Goal: Browse casually: Explore the website without a specific task or goal

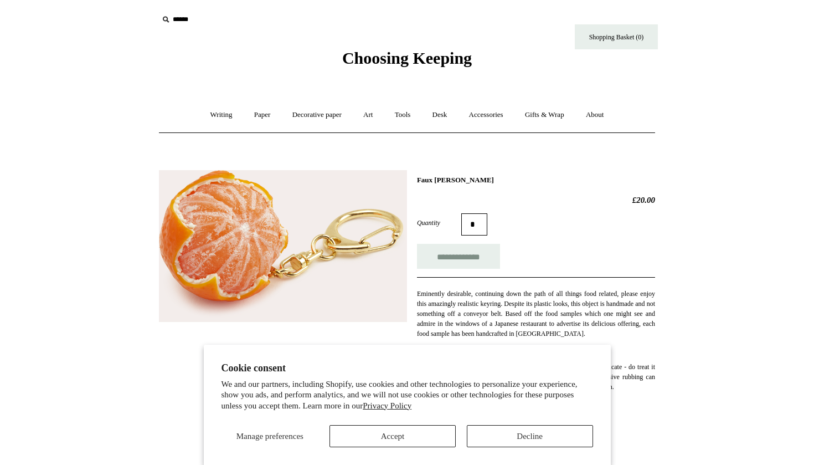
click at [425, 441] on button "Accept" at bounding box center [393, 436] width 126 height 22
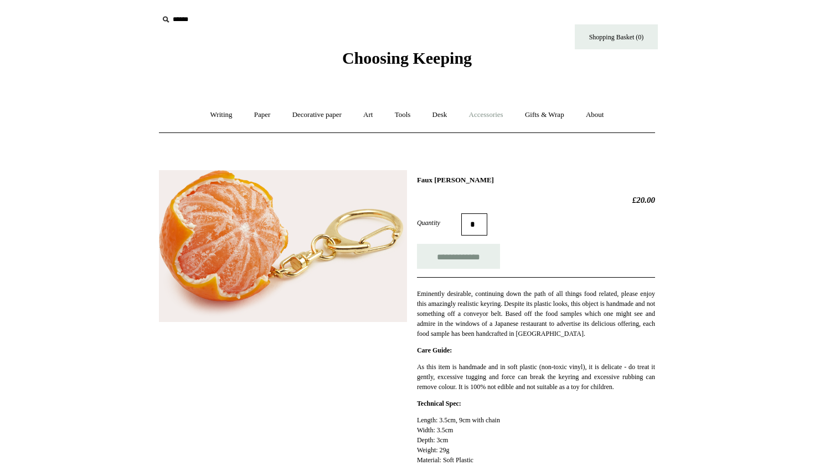
click at [488, 119] on link "Accessories +" at bounding box center [486, 114] width 54 height 29
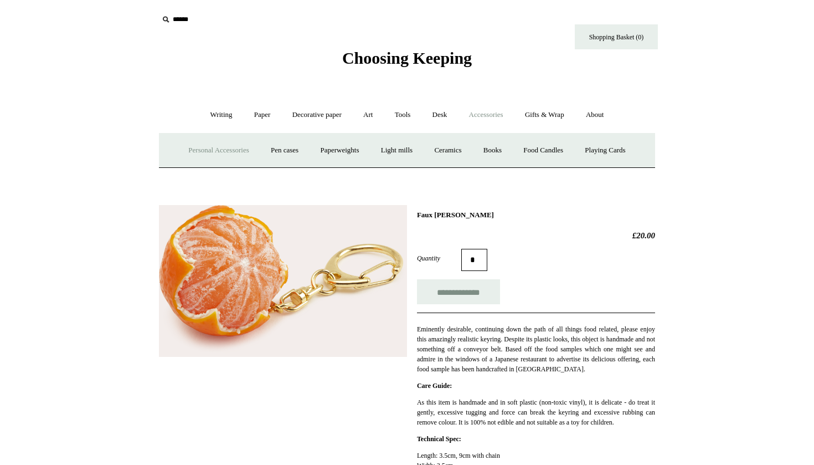
click at [216, 149] on link "Personal Accessories +" at bounding box center [218, 150] width 80 height 29
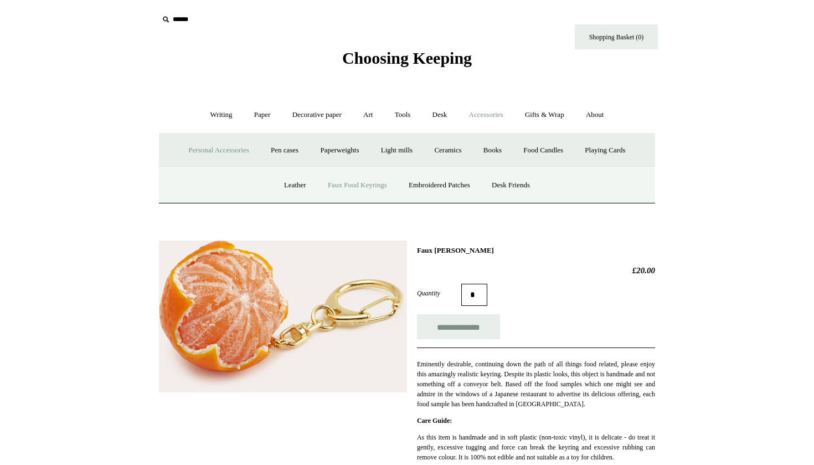
click at [361, 181] on link "Faux Food Keyrings" at bounding box center [357, 185] width 79 height 29
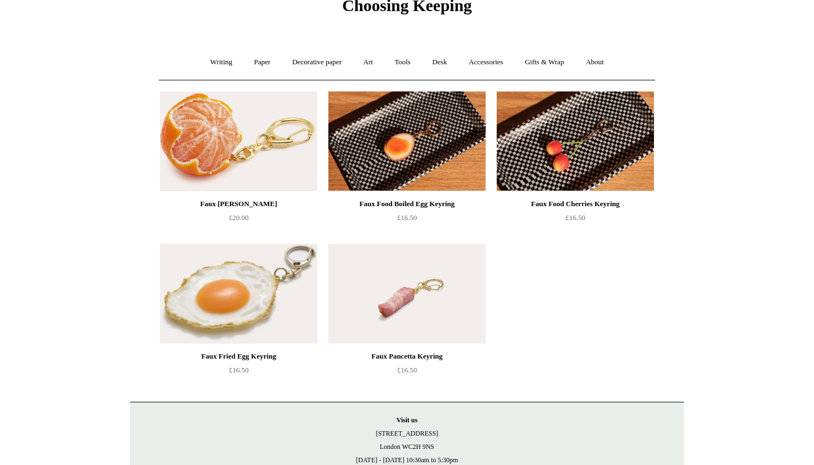
scroll to position [37, 0]
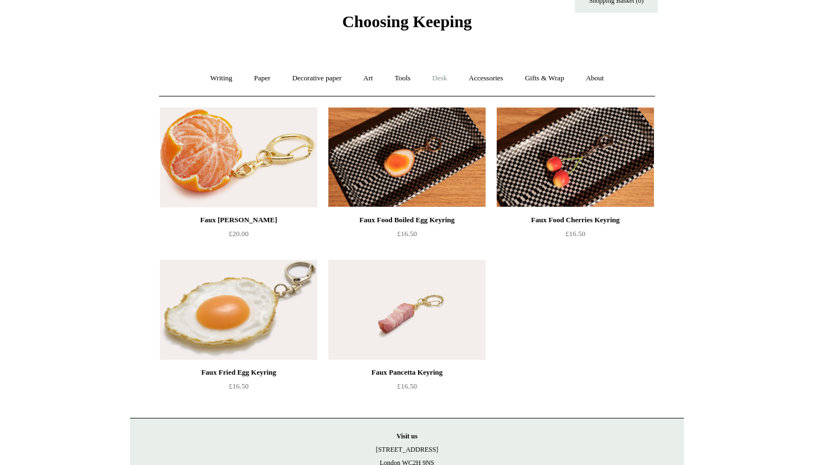
click at [442, 85] on link "Desk +" at bounding box center [440, 78] width 35 height 29
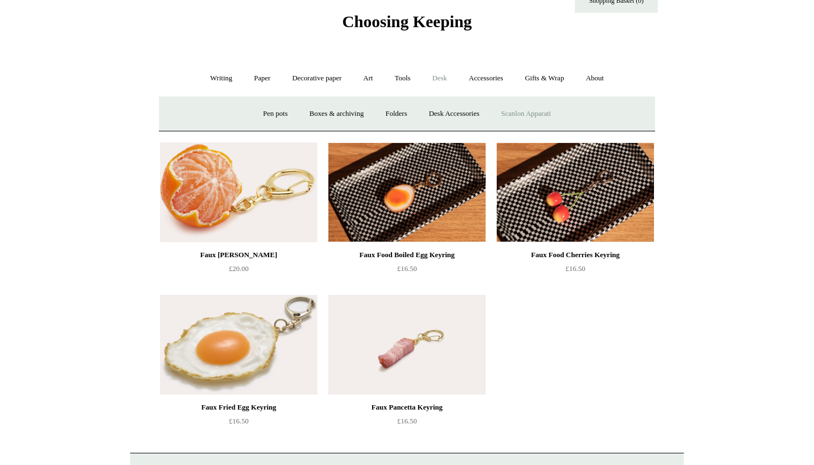
click at [533, 109] on link "Scanlon Apparati" at bounding box center [526, 113] width 70 height 29
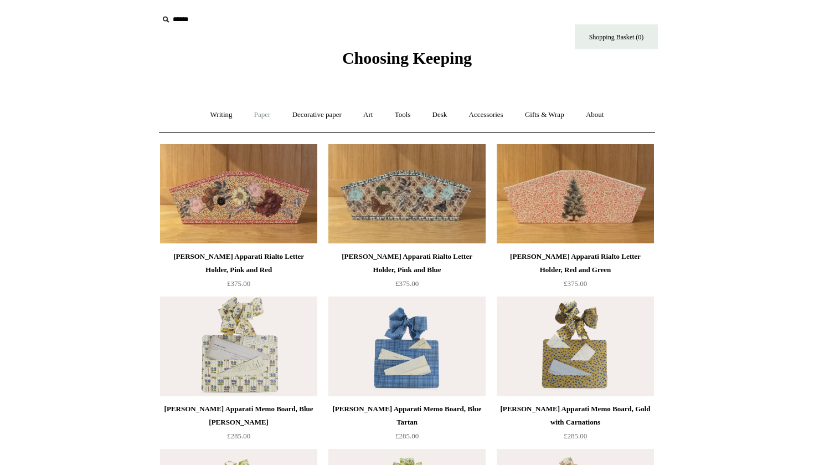
click at [256, 111] on link "Paper +" at bounding box center [262, 114] width 37 height 29
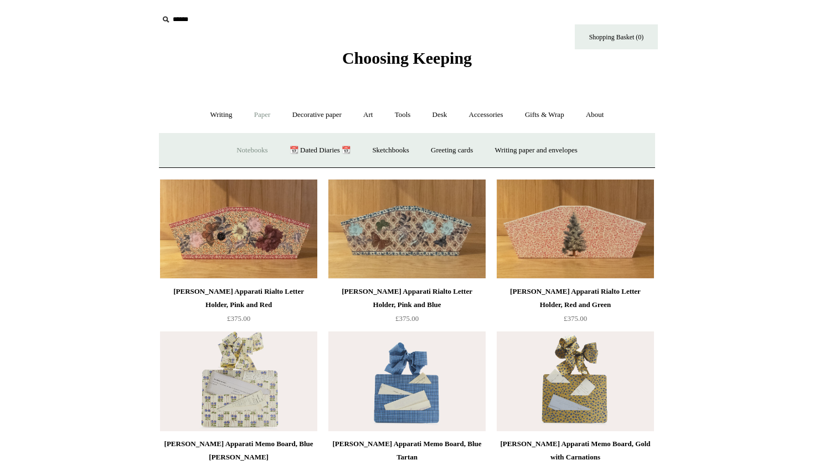
click at [237, 146] on link "Notebooks +" at bounding box center [252, 150] width 51 height 29
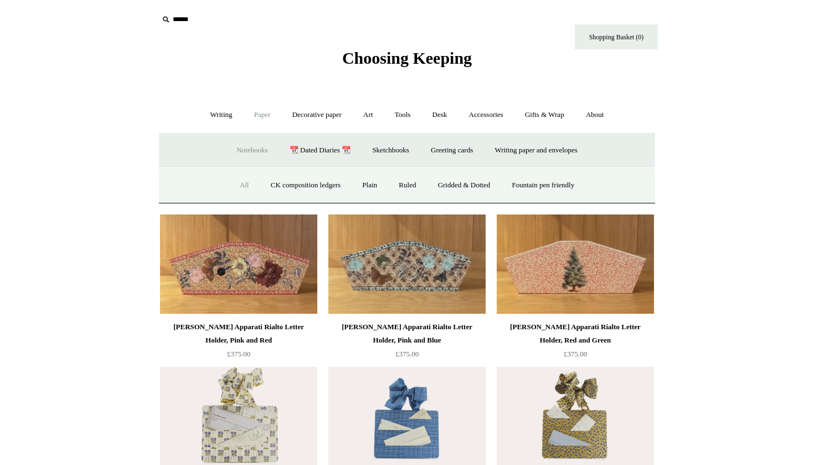
click at [236, 179] on link "All" at bounding box center [244, 185] width 29 height 29
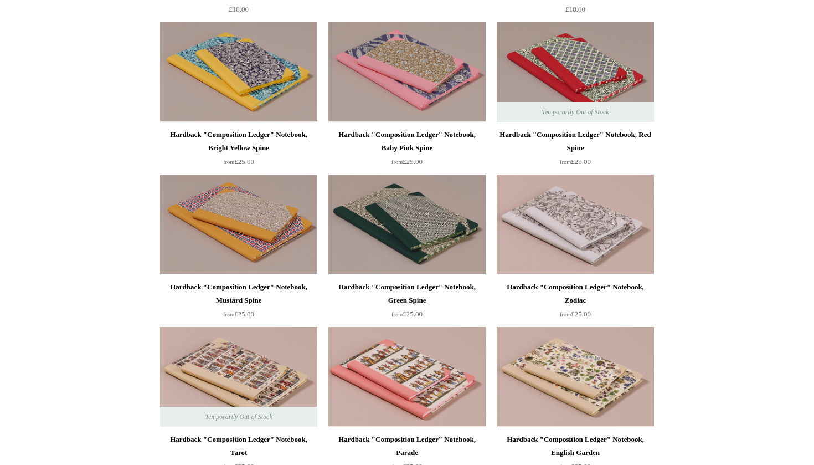
scroll to position [276, 0]
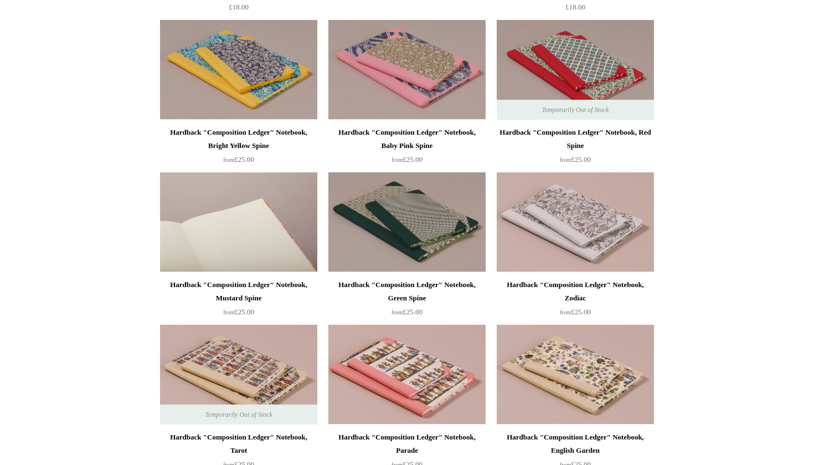
click at [253, 248] on img at bounding box center [238, 222] width 157 height 100
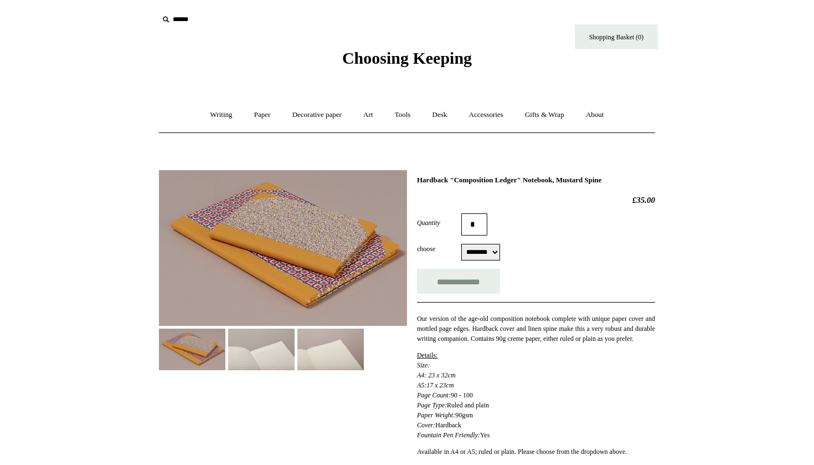
click at [252, 360] on img at bounding box center [261, 350] width 66 height 42
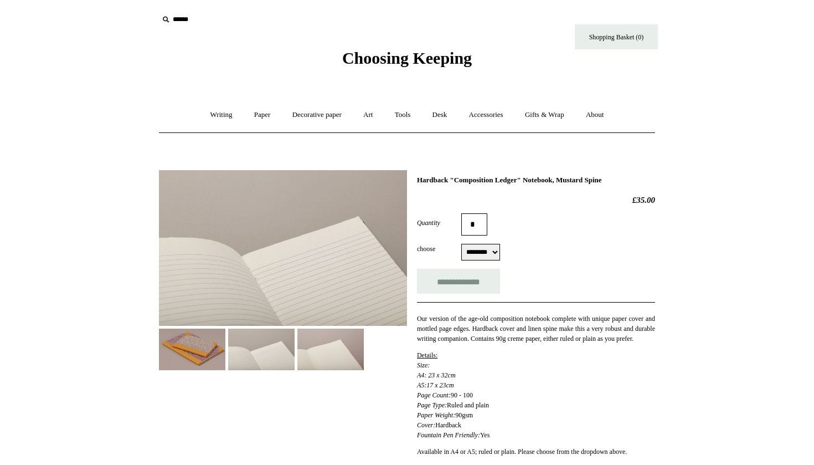
click at [325, 339] on img at bounding box center [330, 350] width 66 height 42
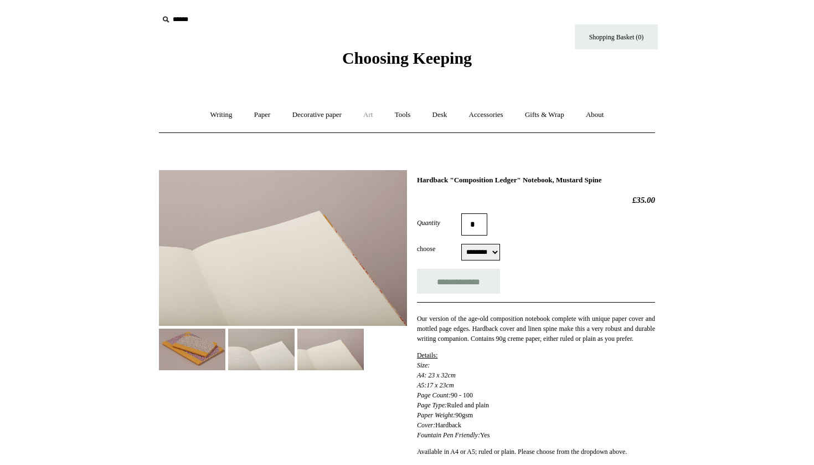
click at [372, 111] on link "Art +" at bounding box center [367, 114] width 29 height 29
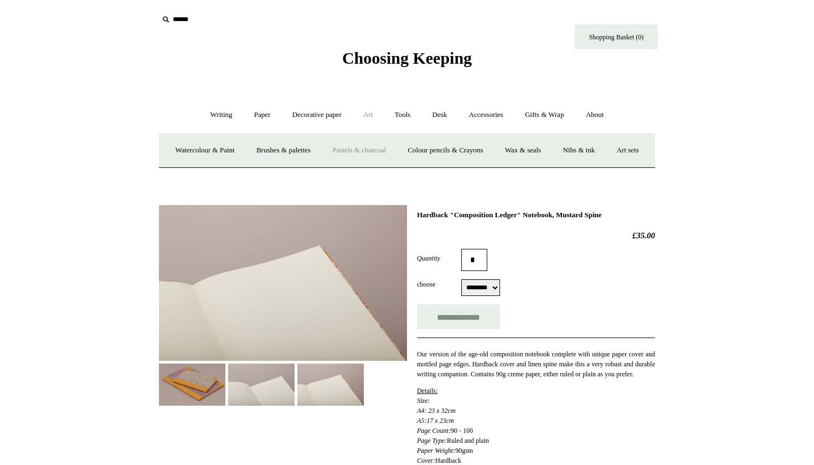
click at [377, 151] on link "Pastels & charcoal" at bounding box center [359, 150] width 74 height 29
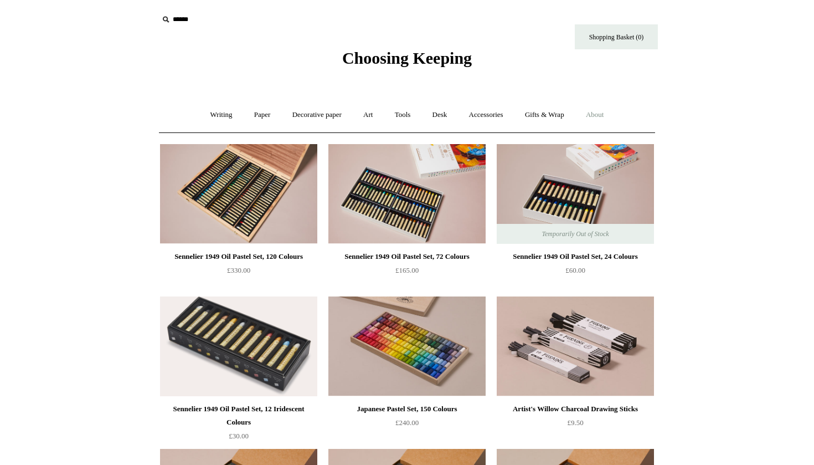
click at [609, 113] on link "About +" at bounding box center [595, 114] width 38 height 29
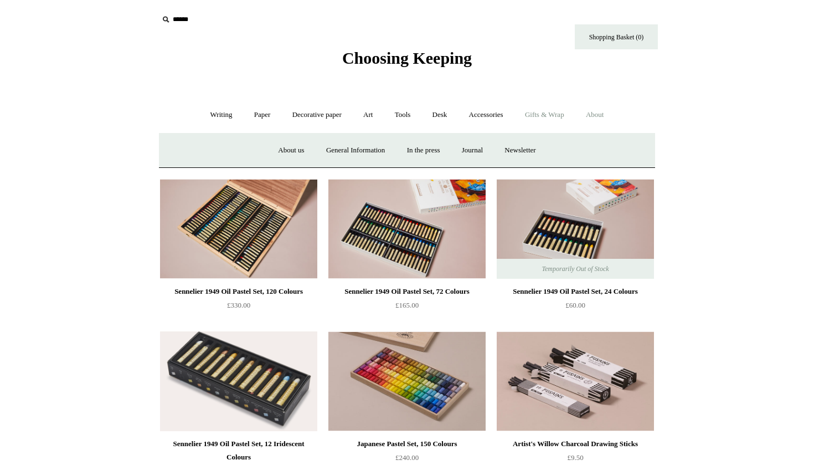
click at [547, 113] on link "Gifts & Wrap +" at bounding box center [544, 114] width 59 height 29
click at [278, 154] on link "Wrapping paper & Gift Bags" at bounding box center [297, 150] width 103 height 29
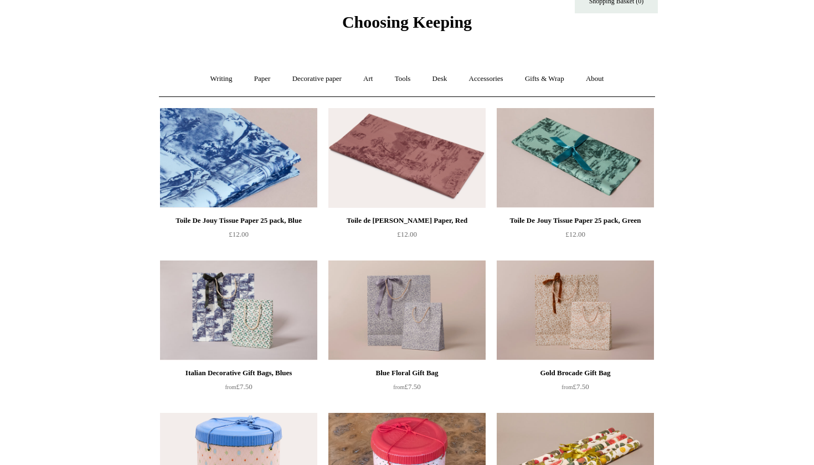
scroll to position [16, 0]
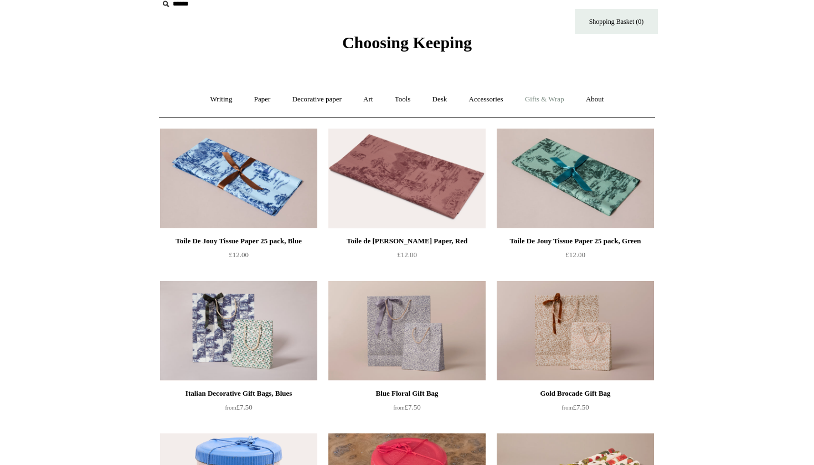
click at [552, 98] on link "Gifts & Wrap +" at bounding box center [544, 99] width 59 height 29
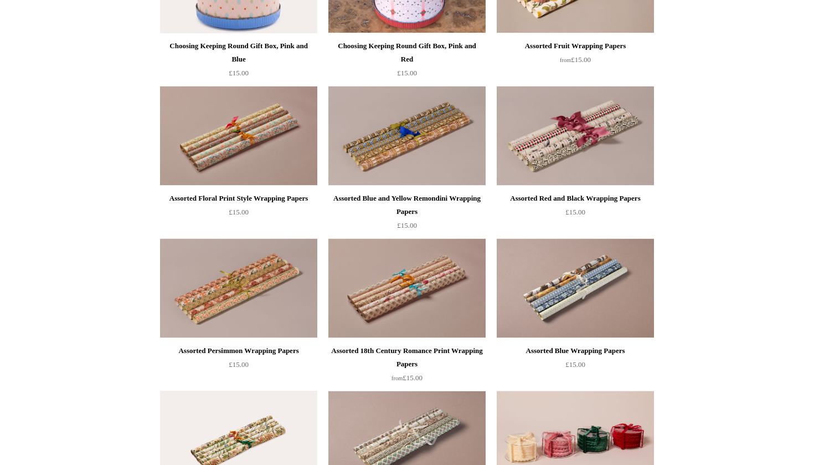
scroll to position [554, 0]
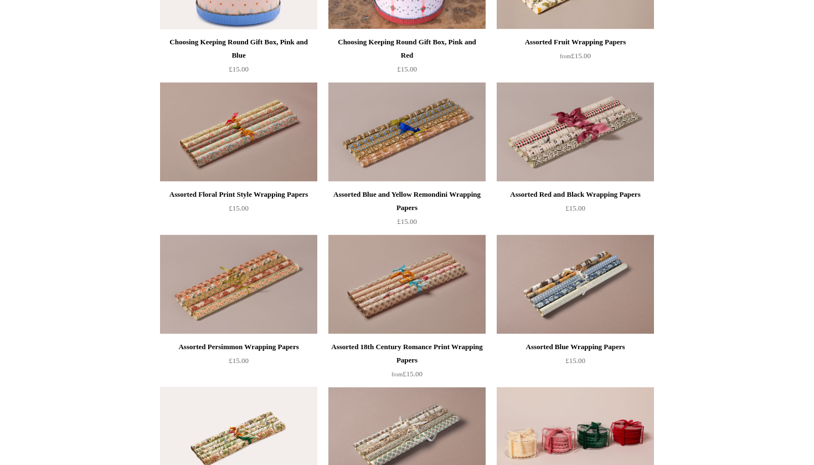
click at [490, 165] on div "Assorted Blue and Yellow Remondini Wrapping Papers £15.00" at bounding box center [407, 152] width 166 height 152
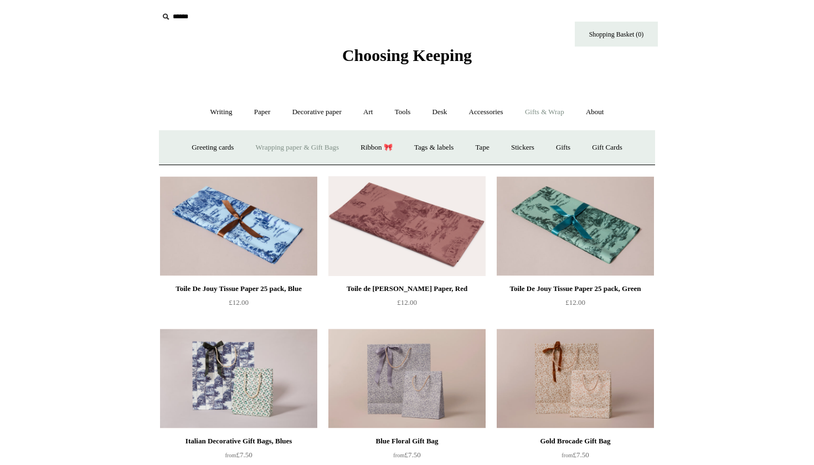
scroll to position [0, 0]
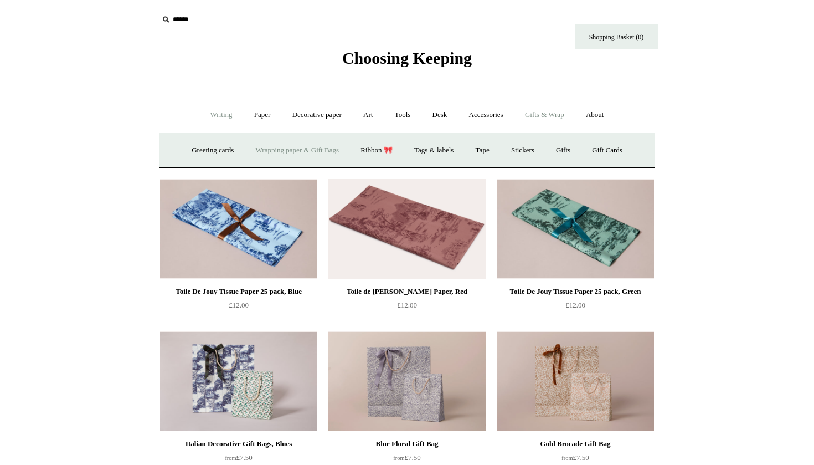
click at [220, 117] on link "Writing +" at bounding box center [222, 114] width 42 height 29
click at [250, 117] on link "Paper +" at bounding box center [262, 114] width 37 height 29
click at [321, 150] on link "📆 Dated Diaries 📆" at bounding box center [320, 150] width 81 height 29
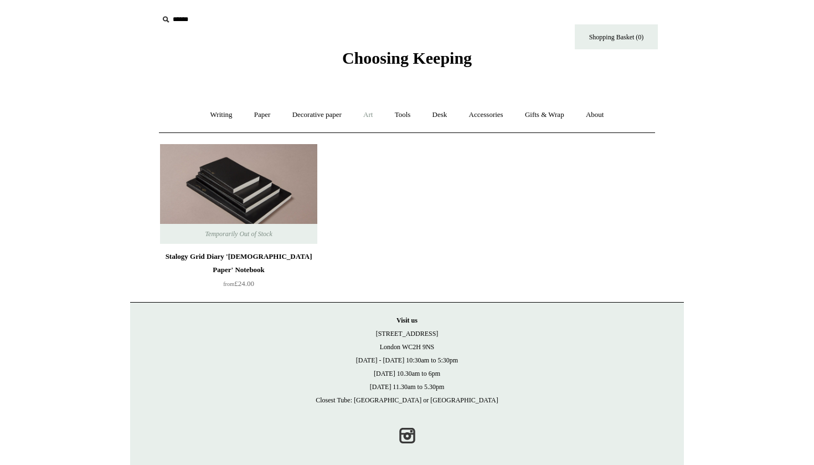
click at [375, 120] on link "Art +" at bounding box center [367, 114] width 29 height 29
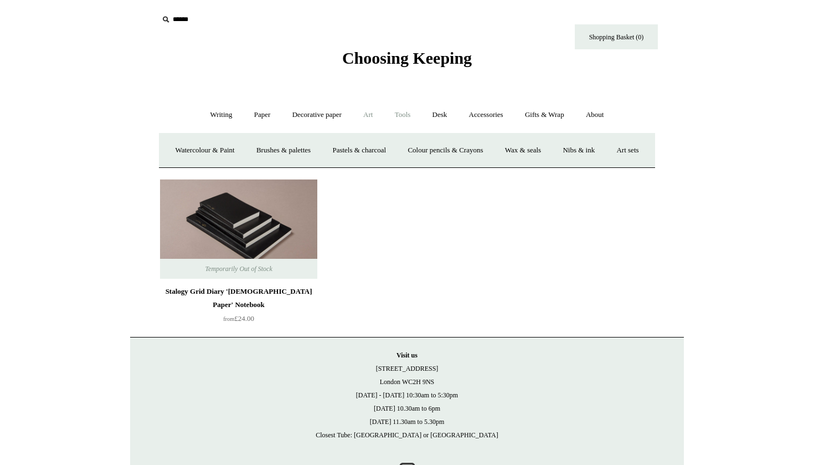
click at [404, 117] on link "Tools +" at bounding box center [403, 114] width 36 height 29
click at [488, 109] on link "Accessories +" at bounding box center [486, 114] width 54 height 29
click at [497, 112] on link "Accessories -" at bounding box center [486, 114] width 54 height 29
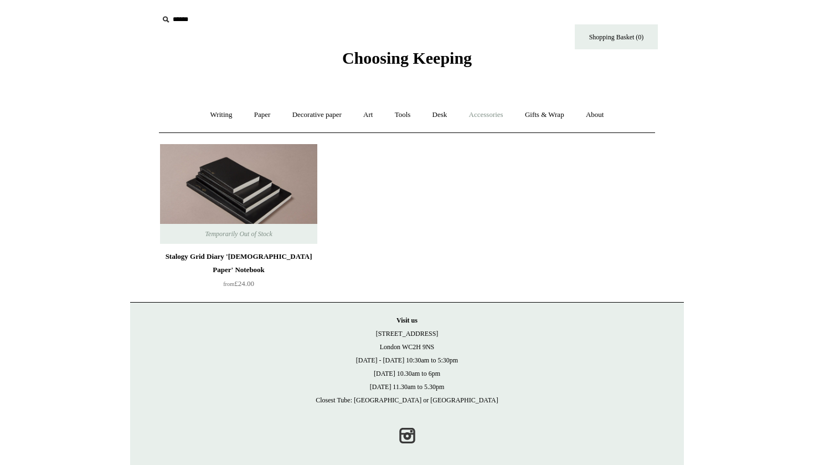
click at [497, 112] on link "Accessories +" at bounding box center [486, 114] width 54 height 29
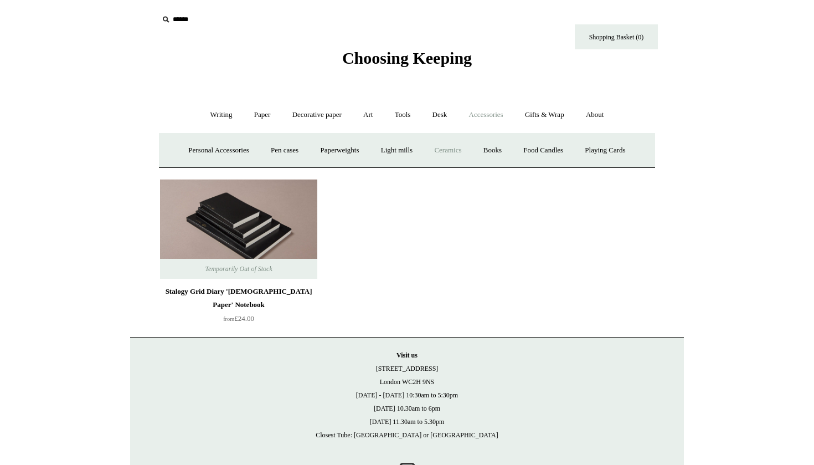
click at [455, 150] on link "Ceramics +" at bounding box center [447, 150] width 47 height 29
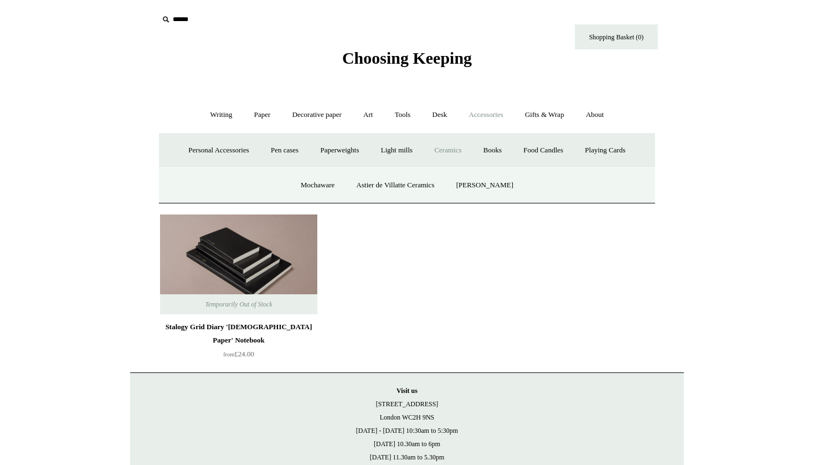
click at [455, 147] on link "Ceramics -" at bounding box center [447, 150] width 47 height 29
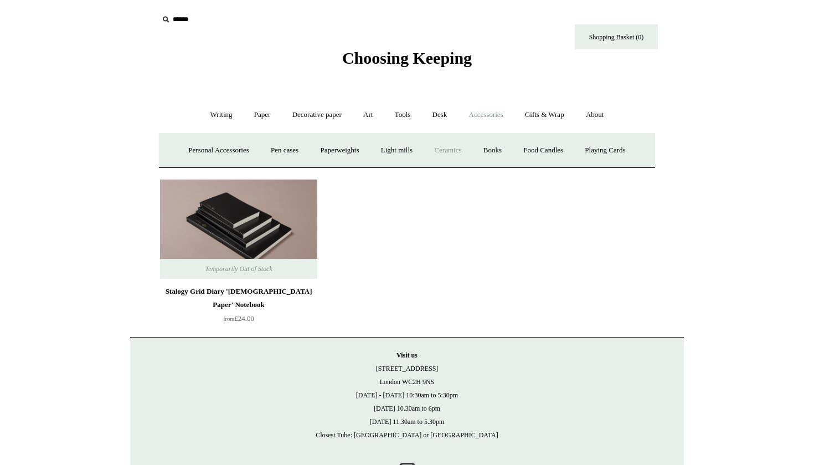
click at [455, 147] on link "Ceramics +" at bounding box center [447, 150] width 47 height 29
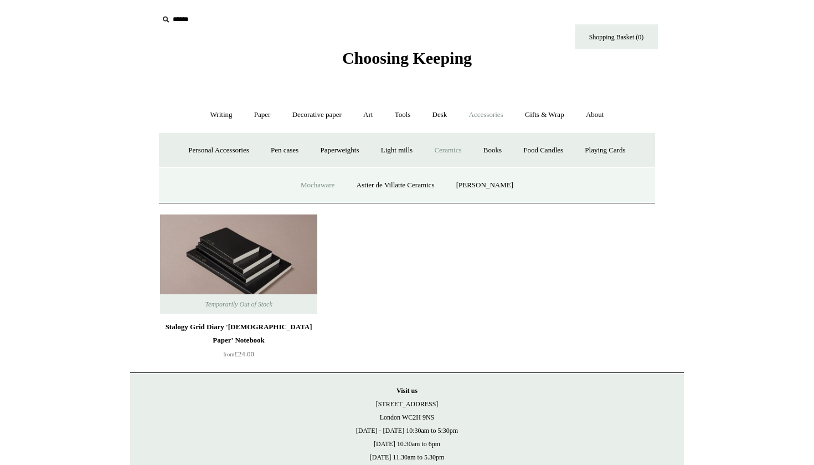
click at [324, 180] on link "Mochaware" at bounding box center [318, 185] width 54 height 29
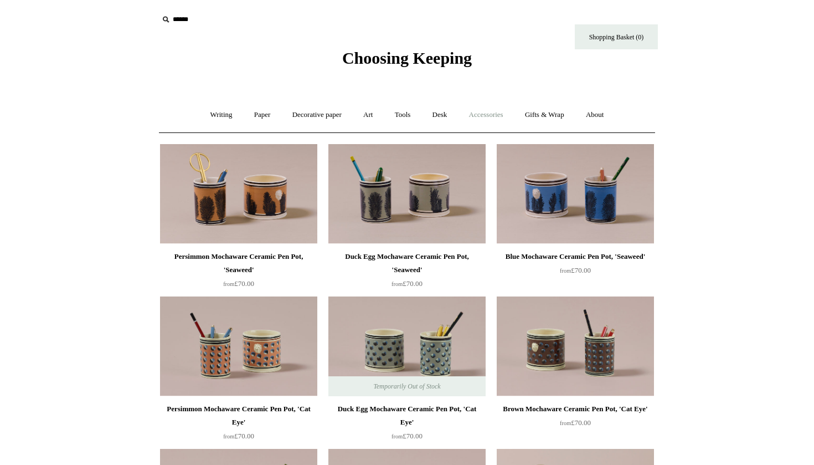
click at [488, 111] on link "Accessories +" at bounding box center [486, 114] width 54 height 29
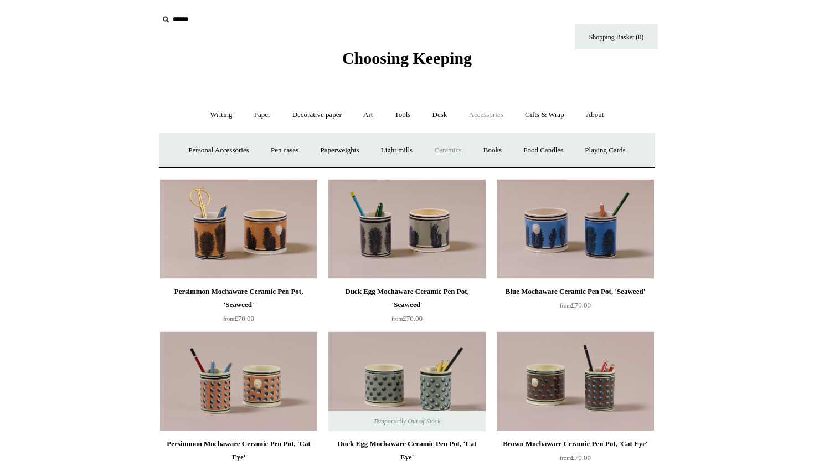
click at [447, 150] on link "Ceramics +" at bounding box center [447, 150] width 47 height 29
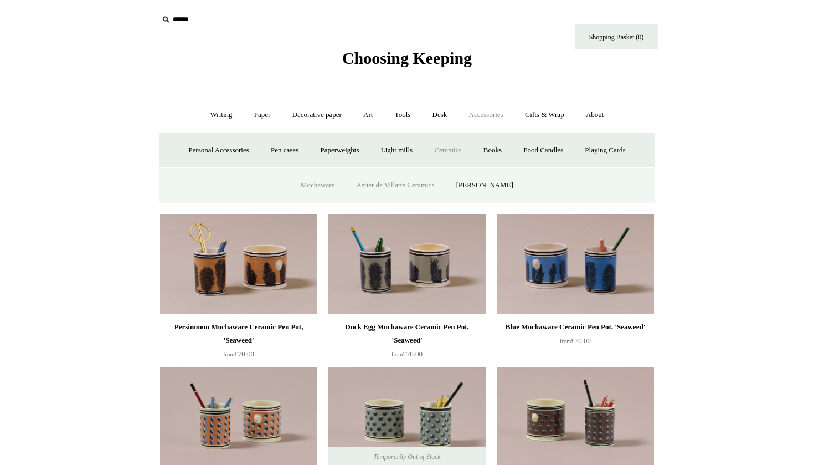
click at [406, 188] on link "Astier de Villatte Ceramics" at bounding box center [396, 185] width 98 height 29
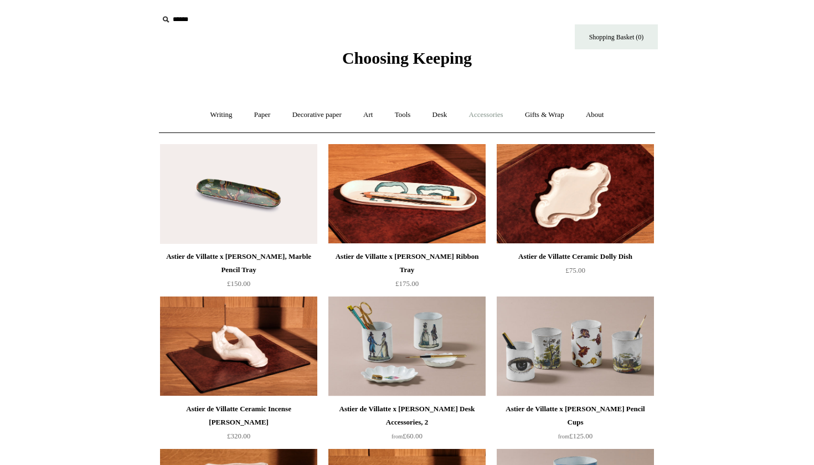
click at [490, 120] on link "Accessories +" at bounding box center [486, 114] width 54 height 29
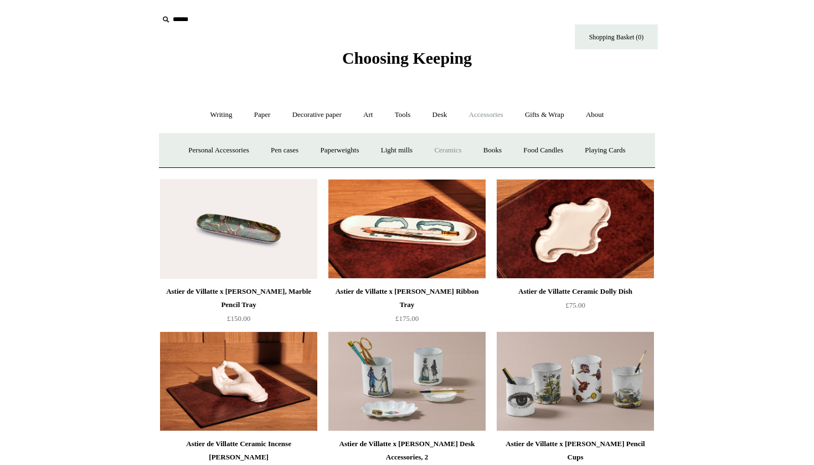
click at [456, 146] on link "Ceramics +" at bounding box center [447, 150] width 47 height 29
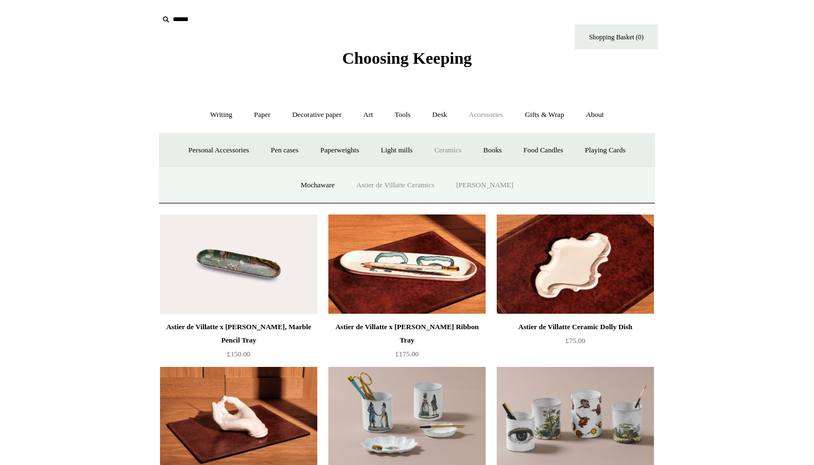
click at [480, 186] on link "[PERSON_NAME]" at bounding box center [485, 185] width 77 height 29
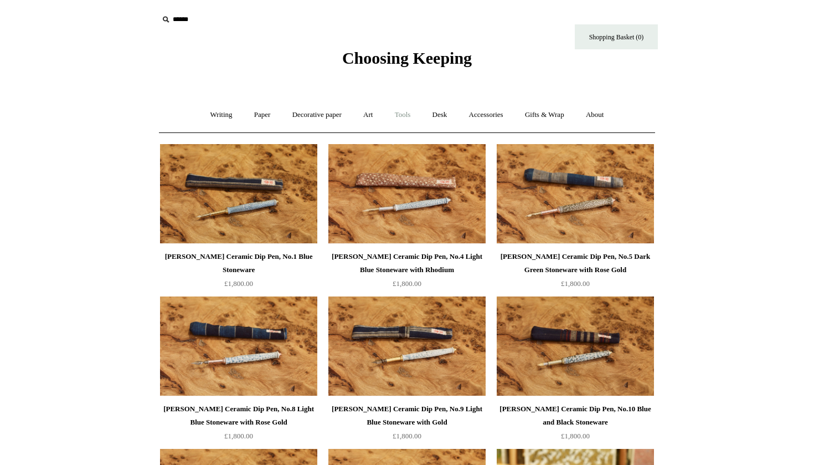
click at [409, 114] on link "Tools +" at bounding box center [403, 114] width 36 height 29
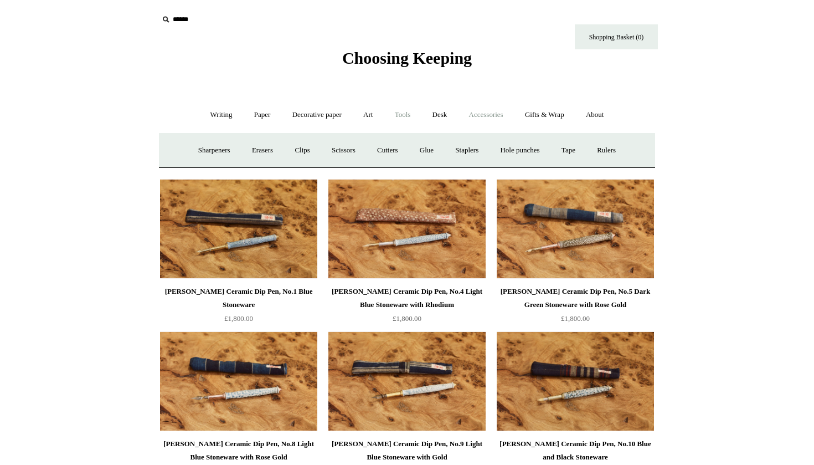
click at [479, 113] on link "Accessories +" at bounding box center [486, 114] width 54 height 29
click at [214, 148] on link "Personal Accessories +" at bounding box center [218, 150] width 80 height 29
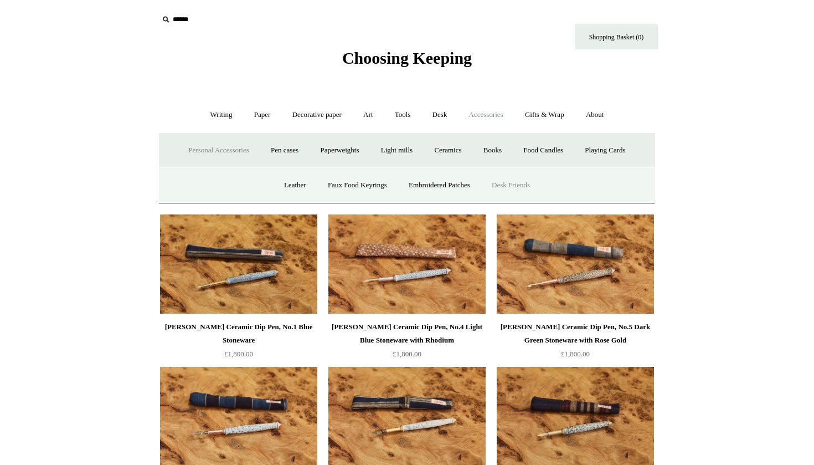
click at [504, 179] on link "Desk Friends" at bounding box center [511, 185] width 58 height 29
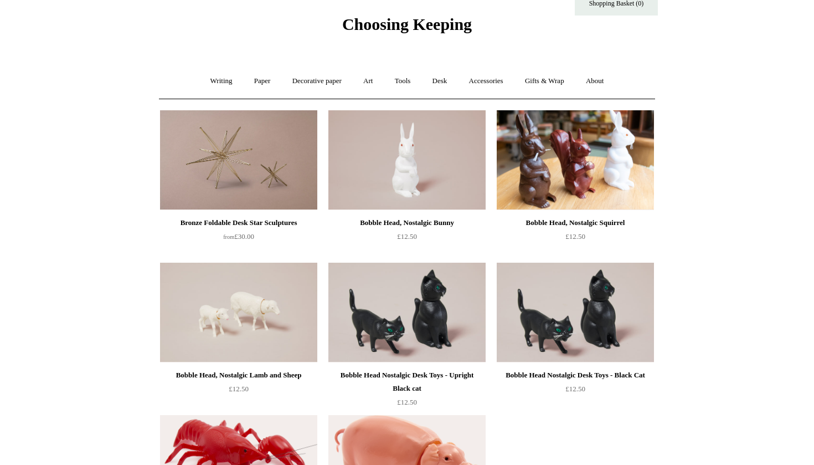
scroll to position [28, 0]
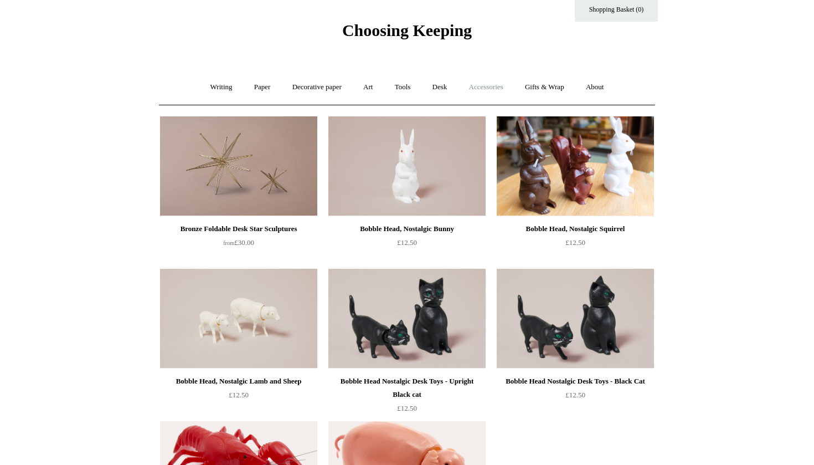
click at [494, 86] on link "Accessories +" at bounding box center [486, 87] width 54 height 29
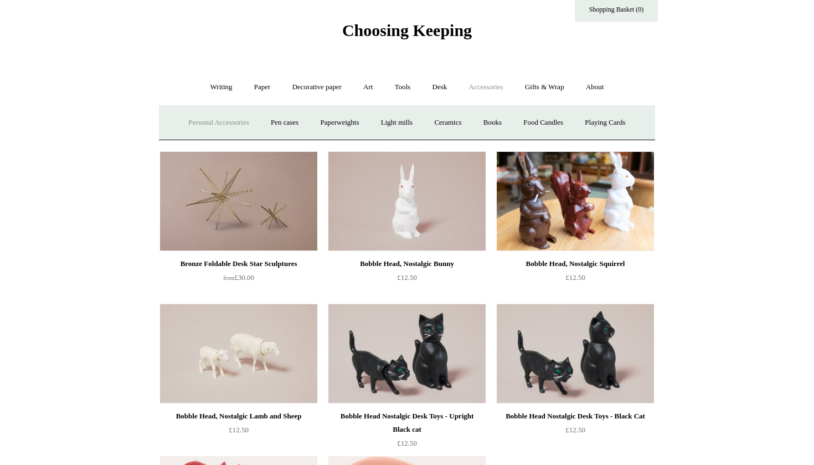
click at [247, 118] on link "Personal Accessories +" at bounding box center [218, 122] width 80 height 29
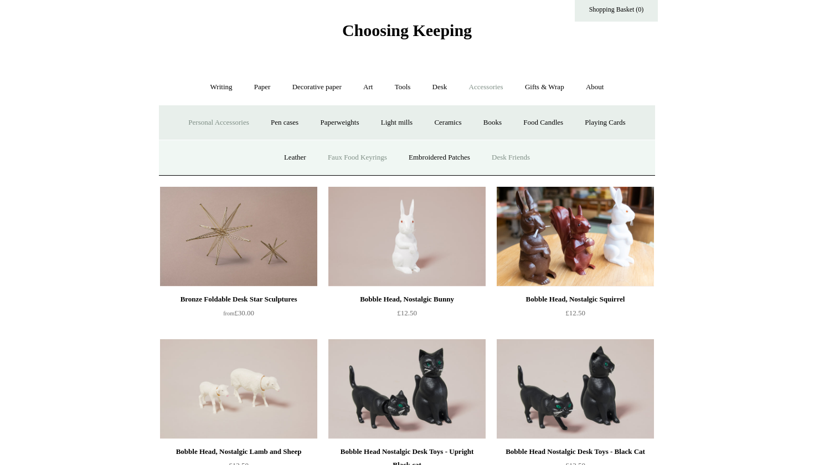
click at [363, 157] on link "Faux Food Keyrings" at bounding box center [357, 157] width 79 height 29
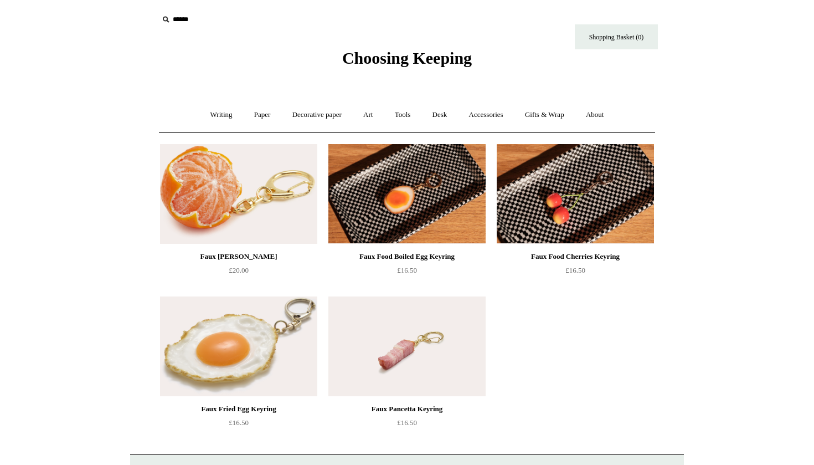
click at [220, 182] on img at bounding box center [238, 194] width 157 height 100
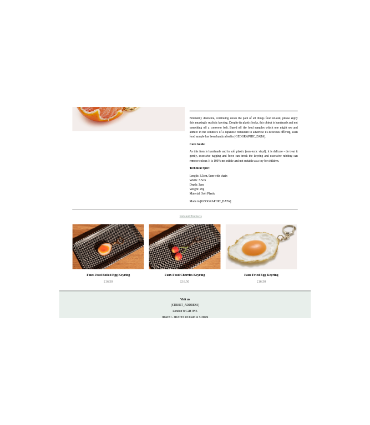
scroll to position [269, 0]
